Goal: Information Seeking & Learning: Understand process/instructions

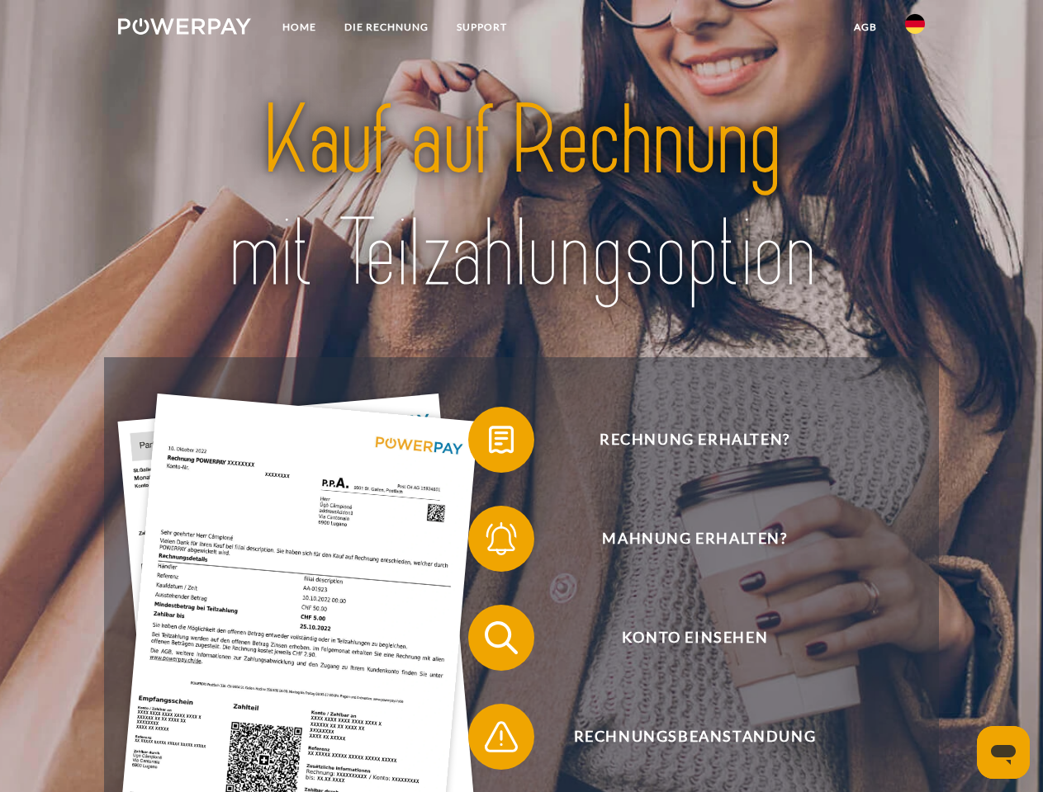
click at [184, 29] on img at bounding box center [184, 26] width 133 height 17
click at [915, 29] on img at bounding box center [915, 24] width 20 height 20
click at [864, 27] on link "agb" at bounding box center [865, 27] width 51 height 30
click at [489, 443] on span at bounding box center [476, 440] width 83 height 83
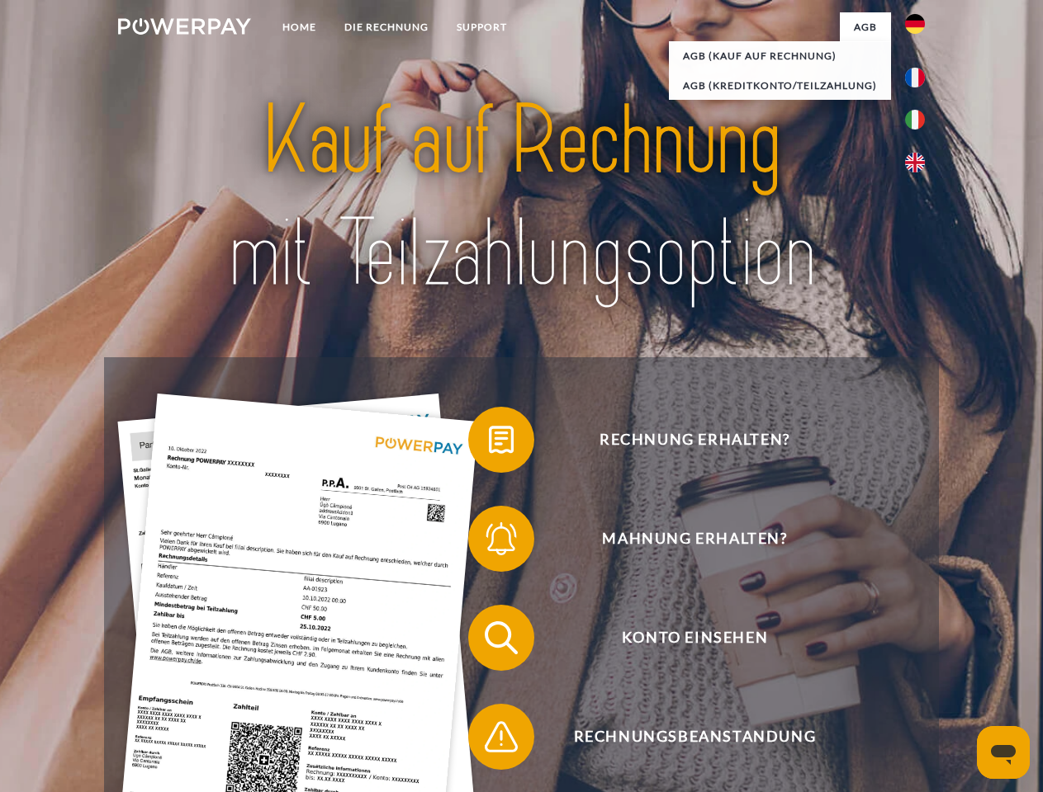
click at [489, 542] on span at bounding box center [476, 539] width 83 height 83
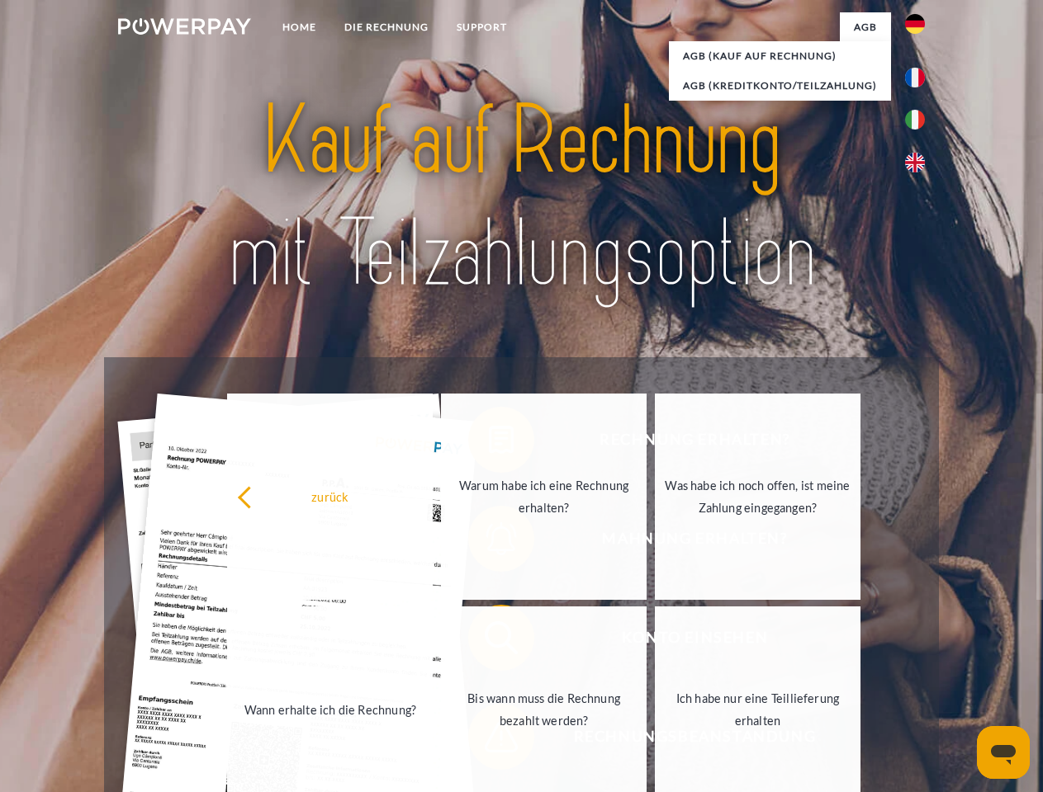
click at [489, 641] on link "Bis wann muss die Rechnung bezahlt werden?" at bounding box center [544, 710] width 206 height 206
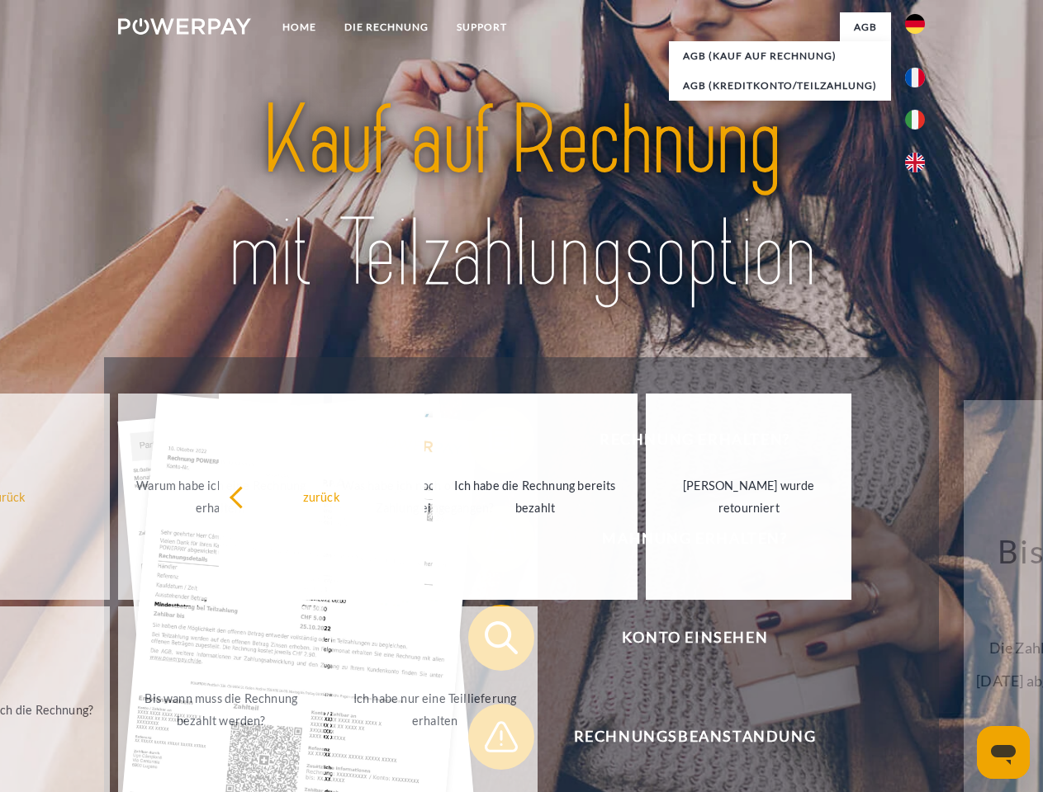
click at [489, 740] on span at bounding box center [476, 737] width 83 height 83
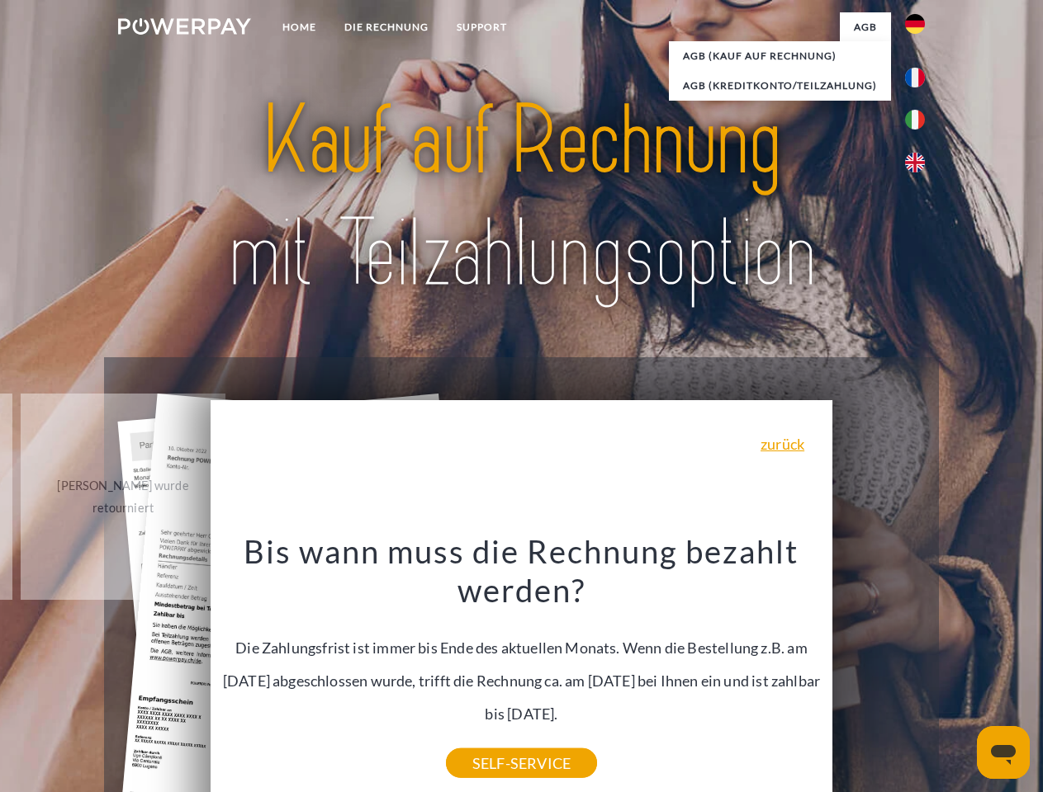
click at [1003, 753] on icon "Messaging-Fenster öffnen" at bounding box center [1003, 755] width 25 height 20
